Goal: Transaction & Acquisition: Book appointment/travel/reservation

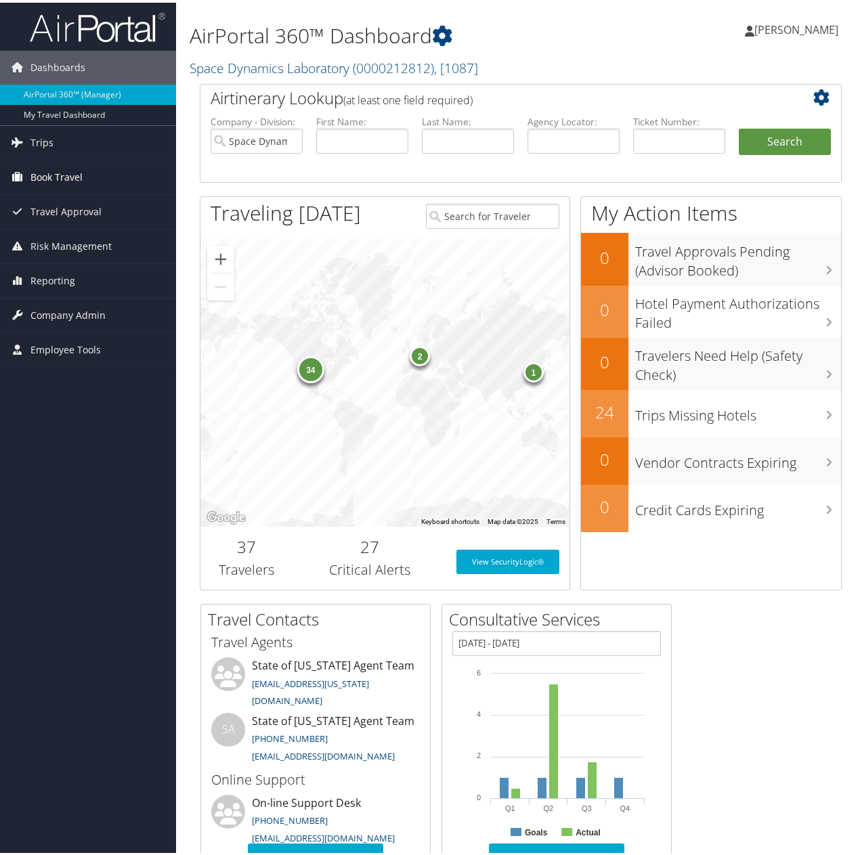
click at [62, 167] on span "Book Travel" at bounding box center [56, 175] width 52 height 34
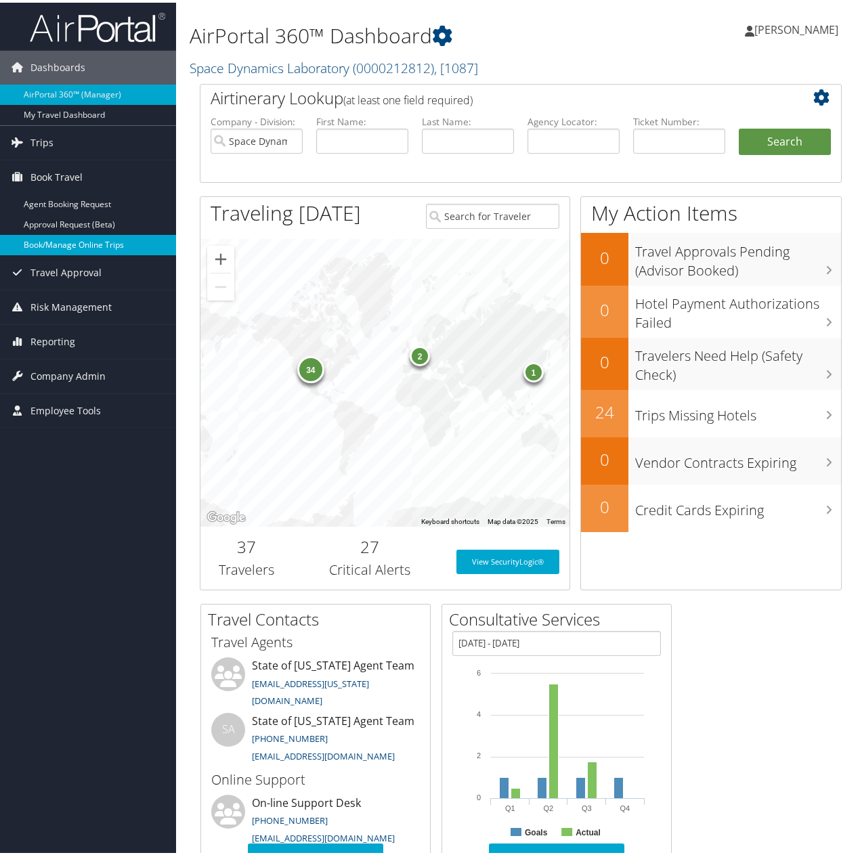
click at [68, 239] on link "Book/Manage Online Trips" at bounding box center [88, 242] width 176 height 20
